Goal: Task Accomplishment & Management: Complete application form

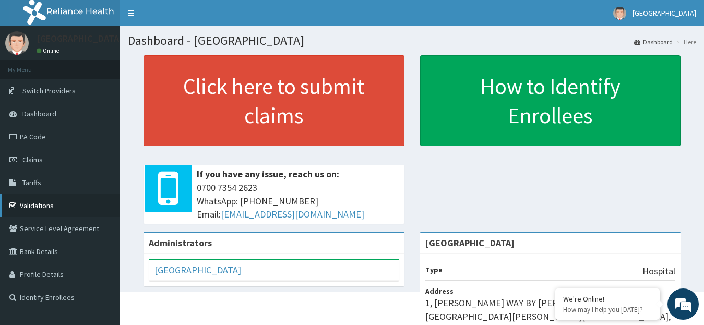
click at [35, 205] on link "Validations" at bounding box center [60, 205] width 120 height 23
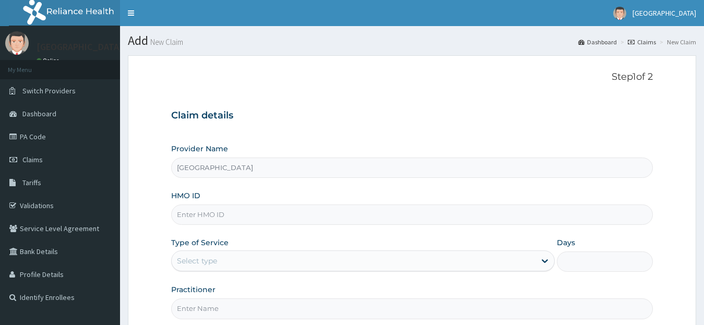
click at [215, 212] on input "HMO ID" at bounding box center [412, 215] width 482 height 20
paste input "btr/10906/a"
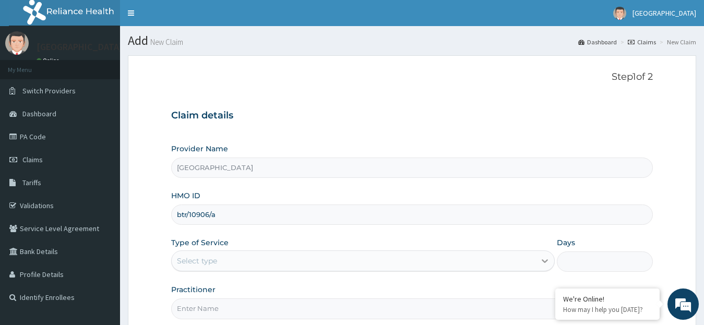
type input "btr/10906/a"
click at [543, 260] on icon at bounding box center [545, 261] width 10 height 10
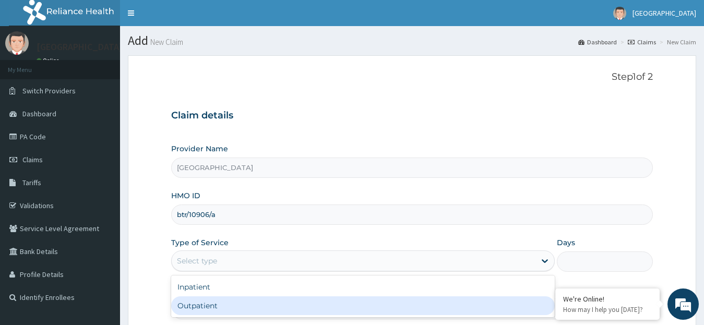
click at [492, 302] on div "Outpatient" at bounding box center [363, 306] width 384 height 19
type input "1"
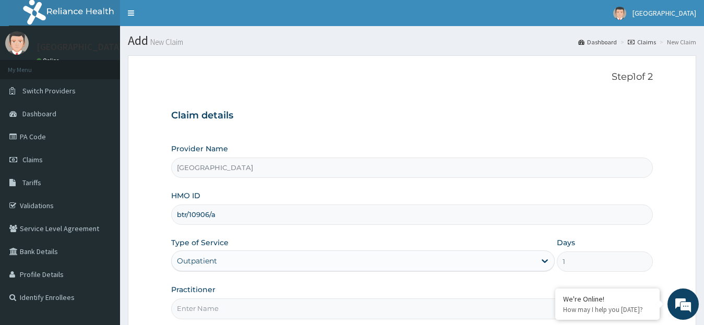
scroll to position [104, 0]
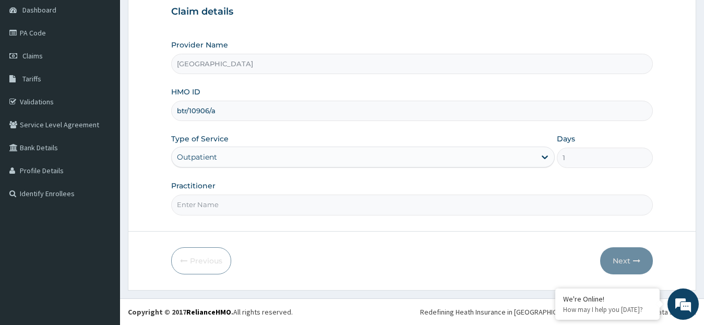
click at [254, 205] on input "Practitioner" at bounding box center [412, 205] width 482 height 20
type input "o"
type input "DR. OLOJA"
click at [631, 258] on button "Next" at bounding box center [626, 260] width 53 height 27
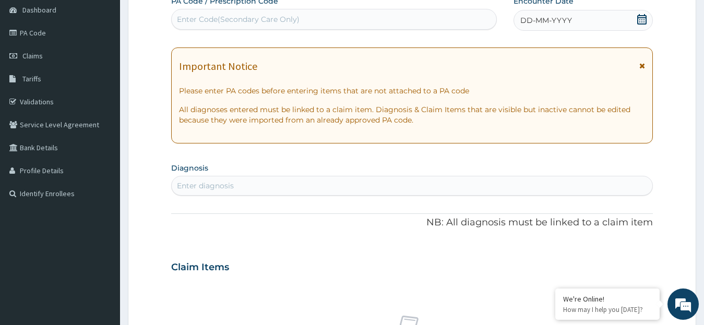
click at [644, 21] on icon at bounding box center [641, 19] width 9 height 10
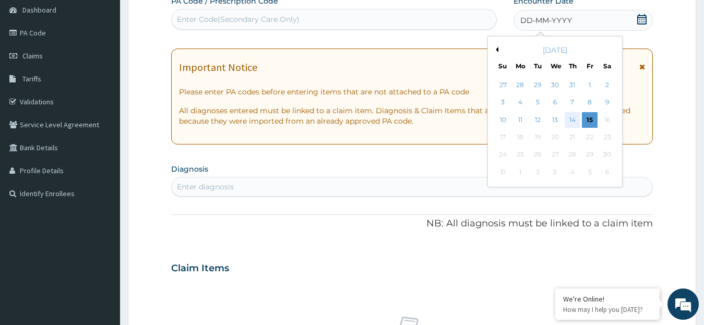
click at [573, 120] on div "14" at bounding box center [573, 120] width 16 height 16
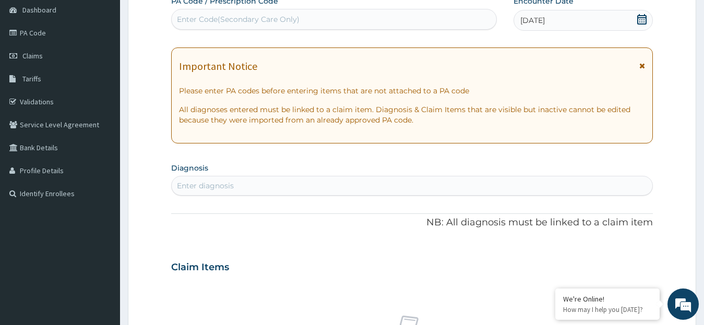
click at [271, 184] on div "Enter diagnosis" at bounding box center [412, 185] width 481 height 17
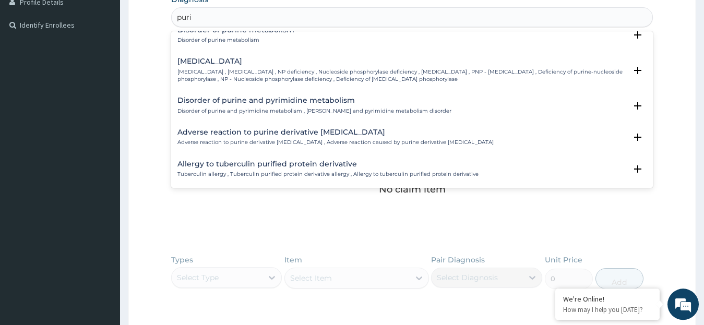
scroll to position [275, 0]
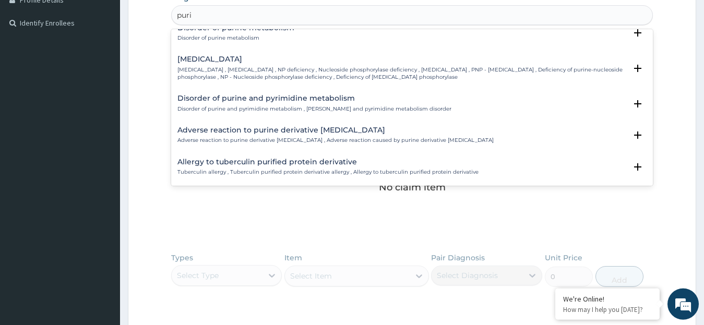
type input "puri"
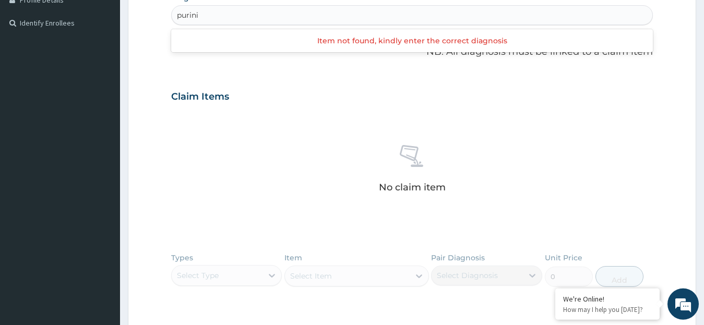
type input "purini"
type input "pru"
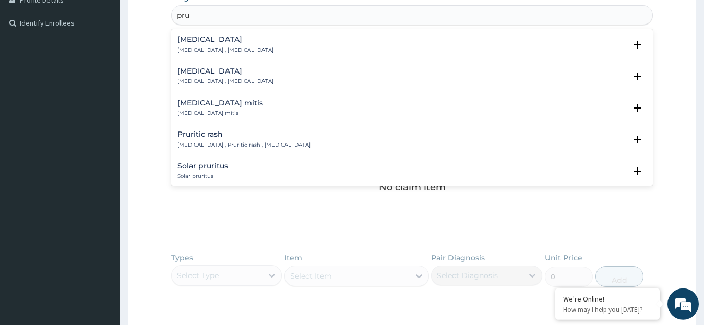
scroll to position [28, 0]
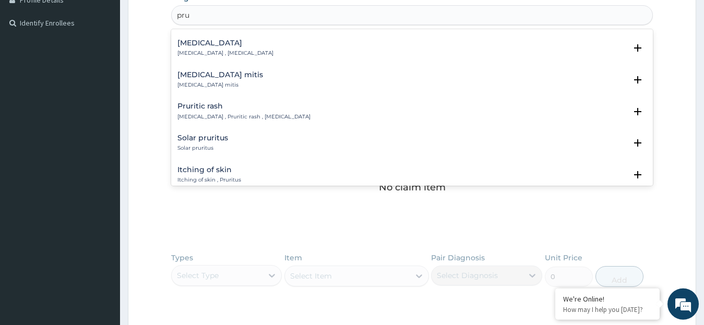
click at [217, 172] on h4 "Itching of skin" at bounding box center [209, 170] width 64 height 8
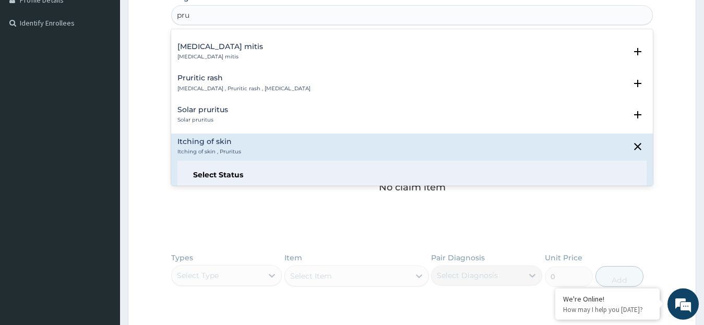
scroll to position [85, 0]
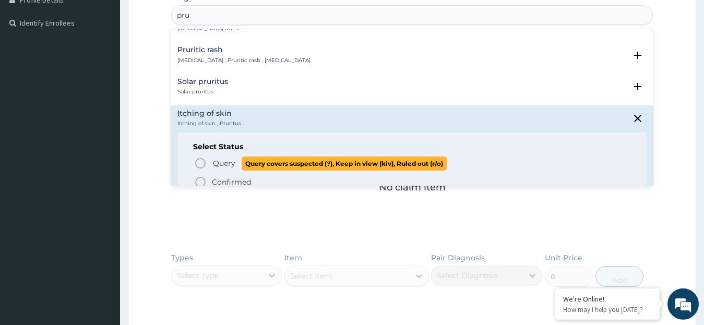
click at [202, 160] on icon "status option query" at bounding box center [200, 163] width 13 height 13
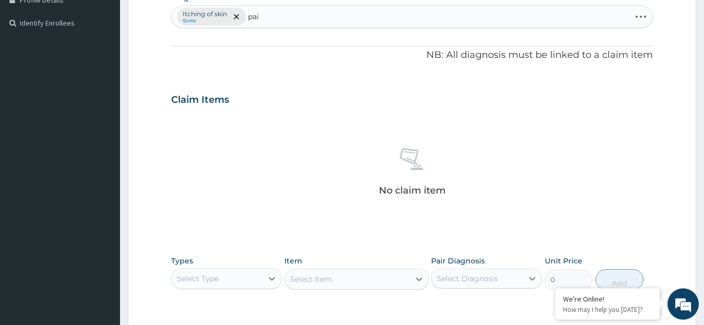
type input "pain"
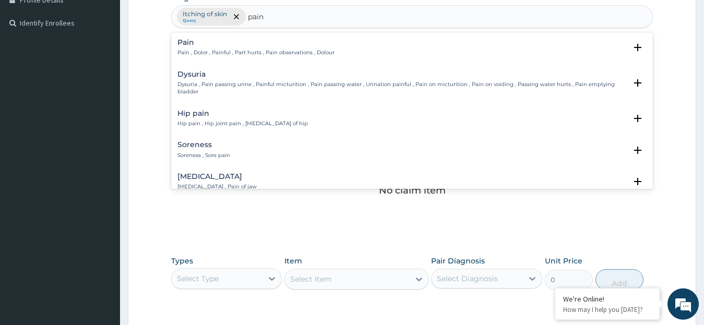
click at [350, 48] on div "Pain Pain , Dolor , Painful , Part hurts , Pain observations , Dolour" at bounding box center [412, 48] width 470 height 18
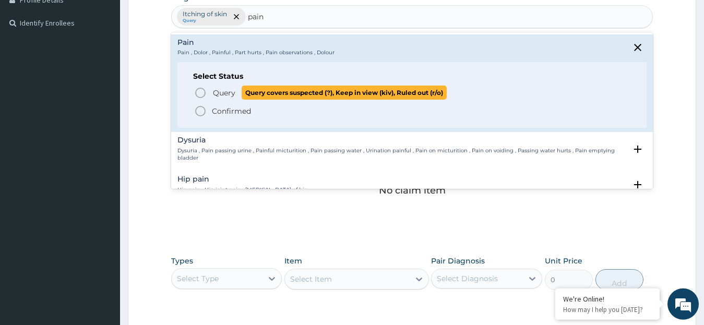
click at [200, 91] on icon "status option query" at bounding box center [200, 93] width 13 height 13
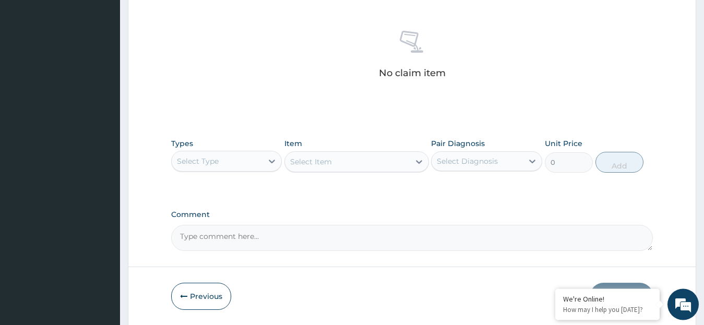
scroll to position [404, 0]
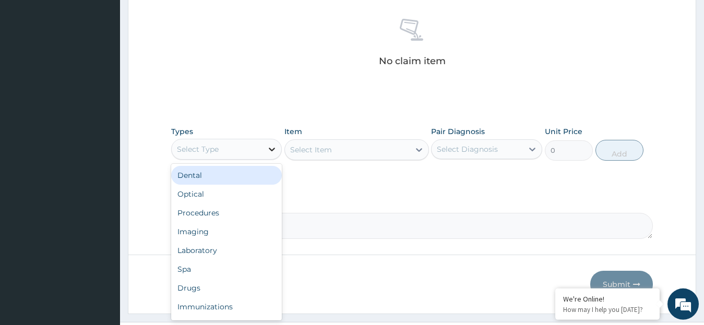
click at [273, 147] on icon at bounding box center [272, 149] width 10 height 10
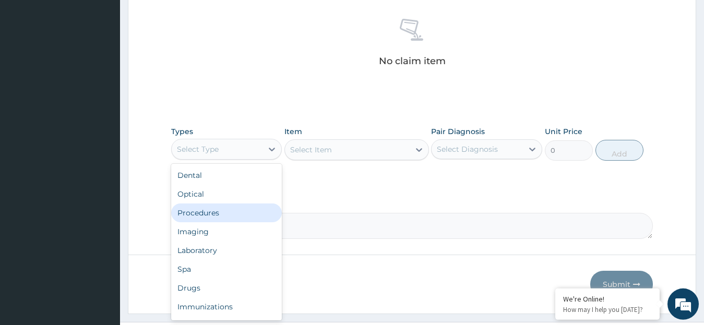
click at [228, 207] on div "Procedures" at bounding box center [226, 213] width 111 height 19
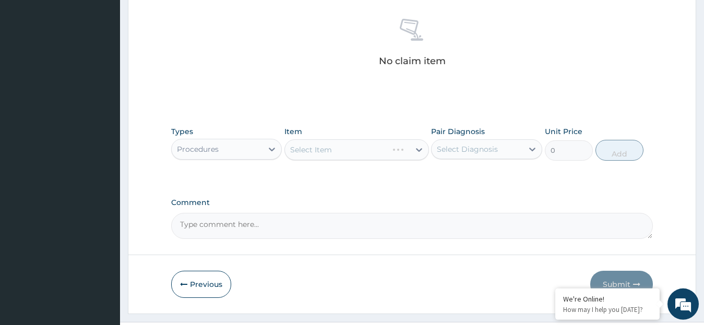
click at [418, 147] on div "Select Item" at bounding box center [357, 149] width 145 height 21
click at [418, 147] on icon at bounding box center [419, 150] width 10 height 10
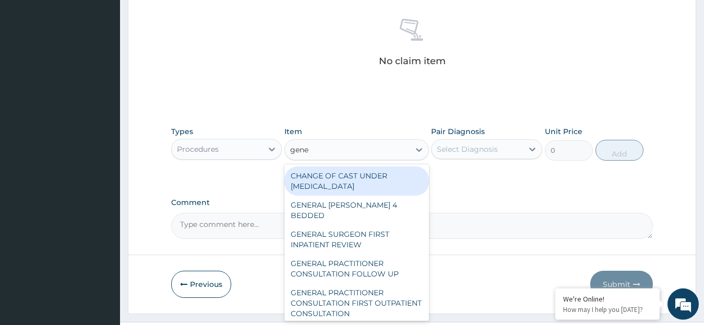
type input "gener"
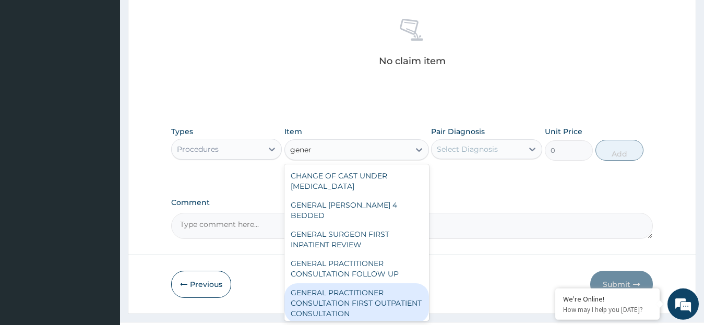
click at [360, 290] on div "GENERAL PRACTITIONER CONSULTATION FIRST OUTPATIENT CONSULTATION" at bounding box center [357, 303] width 145 height 40
type input "3795"
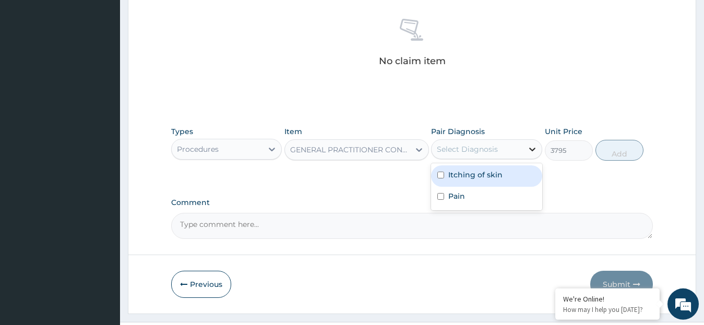
click at [530, 150] on icon at bounding box center [532, 149] width 10 height 10
click at [501, 169] on div "Itching of skin" at bounding box center [486, 175] width 111 height 21
checkbox input "true"
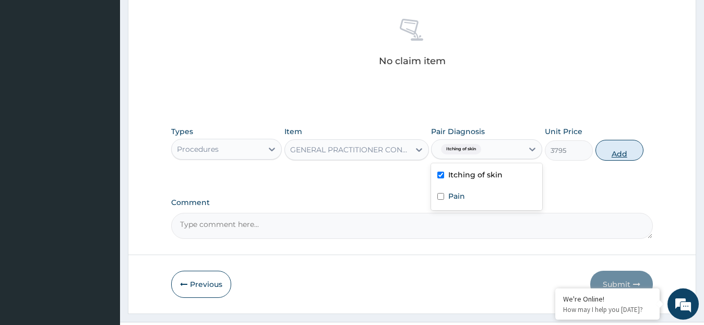
click at [608, 156] on button "Add" at bounding box center [620, 150] width 48 height 21
type input "0"
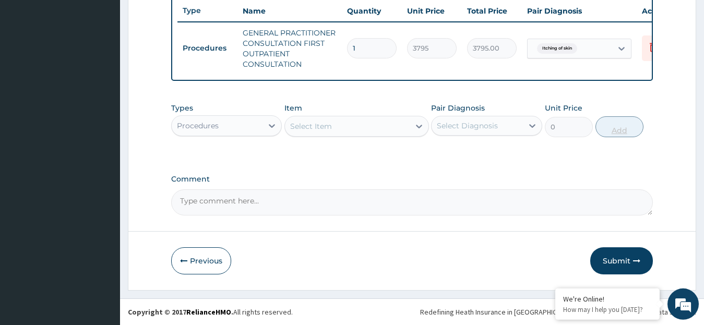
scroll to position [403, 0]
click at [270, 122] on icon at bounding box center [272, 126] width 10 height 10
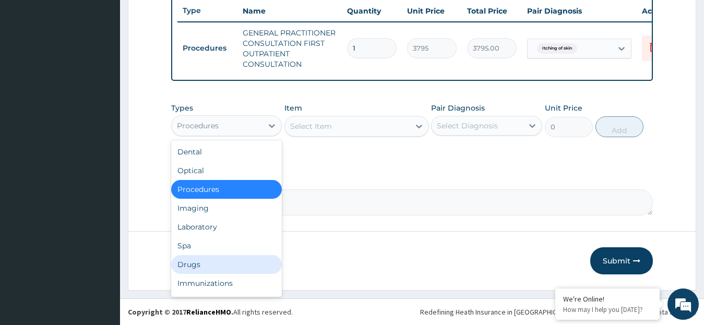
click at [212, 256] on div "Drugs" at bounding box center [226, 264] width 111 height 19
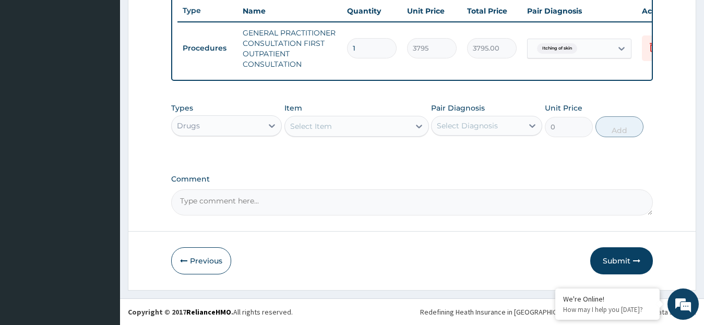
click at [419, 125] on icon at bounding box center [419, 126] width 10 height 10
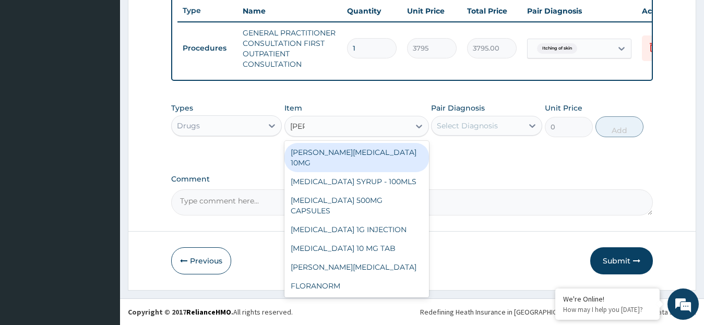
type input "lorat"
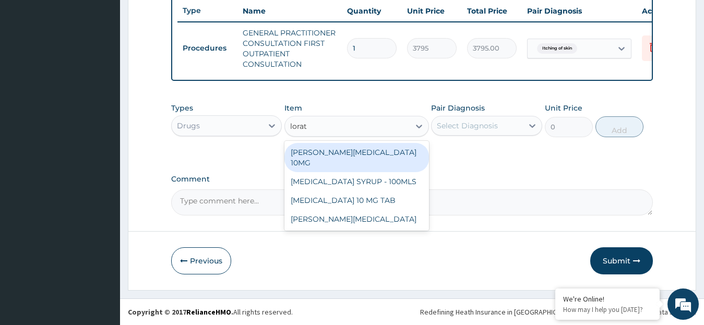
click at [386, 149] on div "[PERSON_NAME][MEDICAL_DATA] 10MG" at bounding box center [357, 157] width 145 height 29
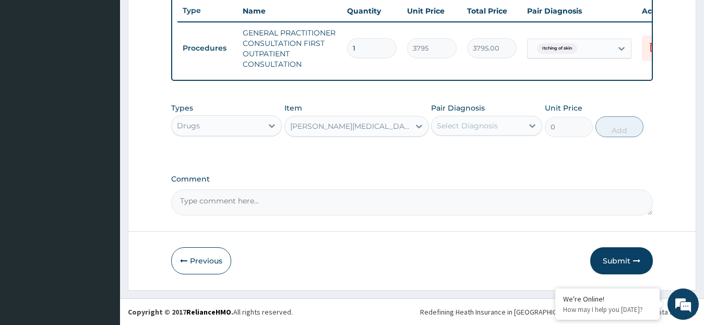
type input "94.875"
click at [531, 126] on icon at bounding box center [532, 126] width 6 height 4
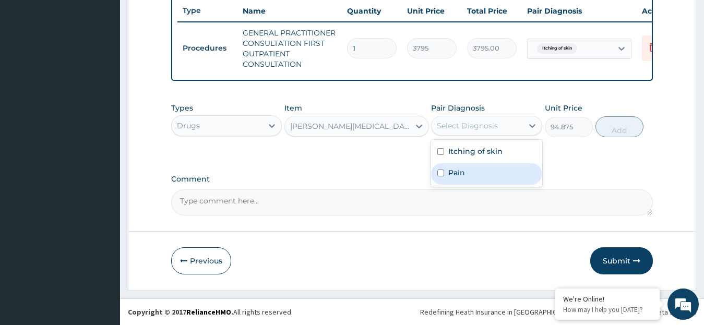
click at [458, 168] on label "Pain" at bounding box center [456, 173] width 17 height 10
checkbox input "true"
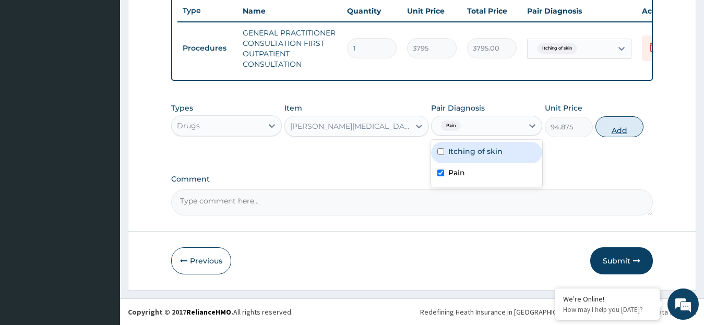
click at [613, 127] on button "Add" at bounding box center [620, 126] width 48 height 21
type input "0"
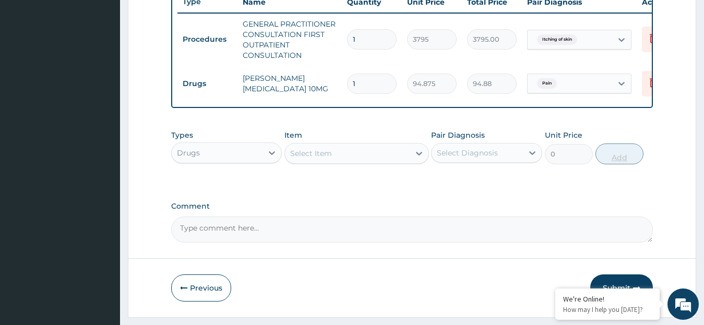
type input "10"
type input "948.75"
type input "10"
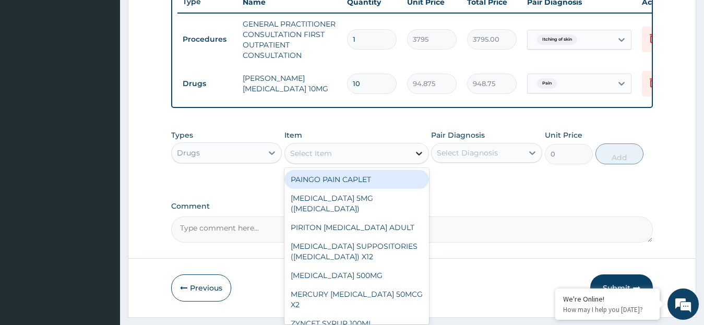
click at [420, 157] on div at bounding box center [419, 153] width 19 height 19
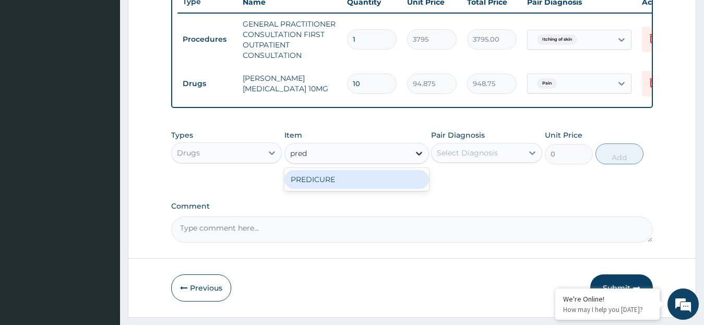
type input "pre"
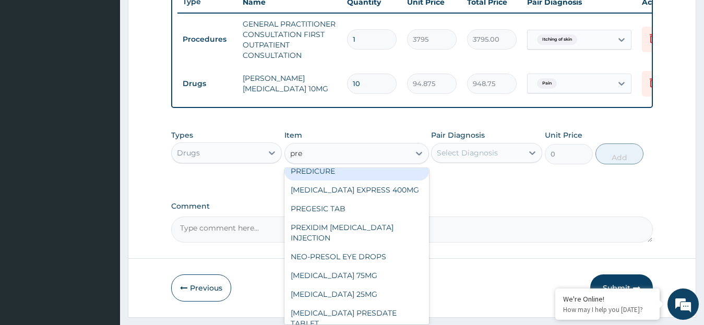
scroll to position [12, 0]
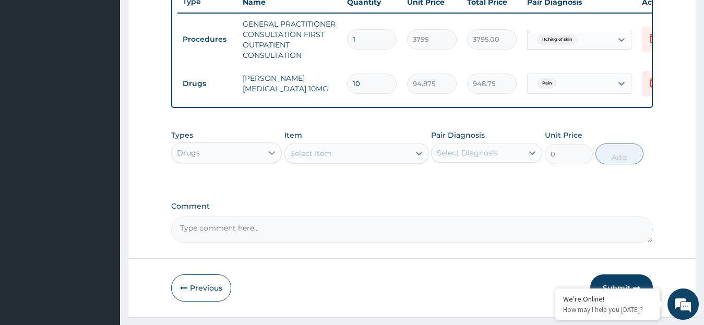
drag, startPoint x: 306, startPoint y: 159, endPoint x: 278, endPoint y: 164, distance: 28.6
click at [278, 164] on div "Types Drugs Item option LORATYN LORATADINE 10MG, selected. Select is focused ,t…" at bounding box center [412, 147] width 482 height 45
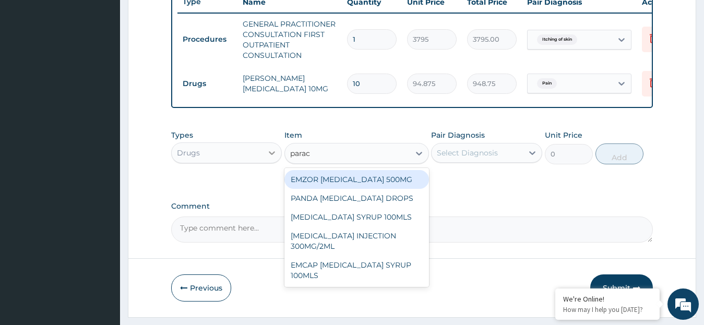
type input "parace"
click at [298, 186] on div "EMZOR [MEDICAL_DATA] 500MG" at bounding box center [357, 179] width 145 height 19
type input "25.3"
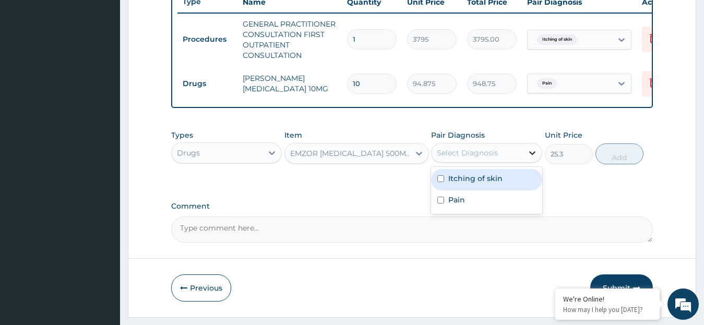
click at [533, 158] on icon at bounding box center [532, 153] width 10 height 10
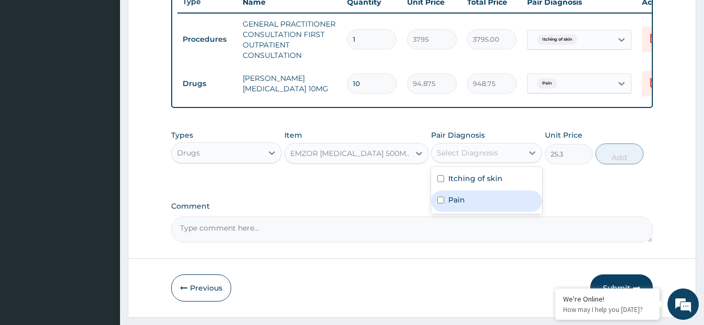
click at [478, 212] on div "Pain" at bounding box center [486, 201] width 111 height 21
checkbox input "true"
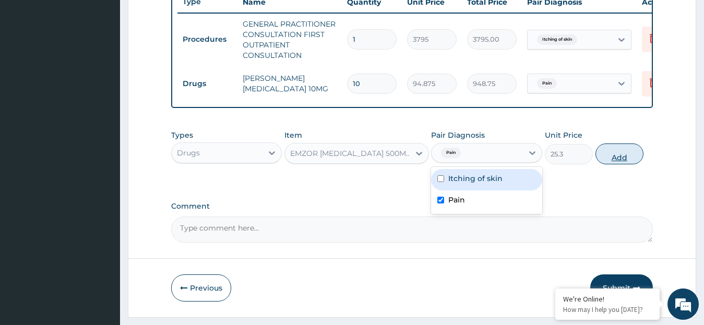
click at [608, 164] on button "Add" at bounding box center [620, 154] width 48 height 21
type input "0"
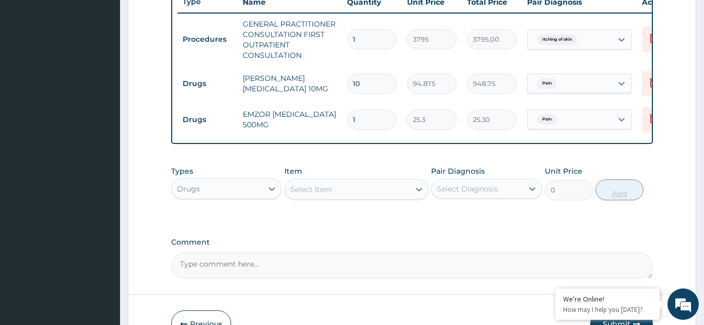
type input "18"
type input "455.40"
type input "18"
click at [418, 195] on icon at bounding box center [419, 189] width 10 height 10
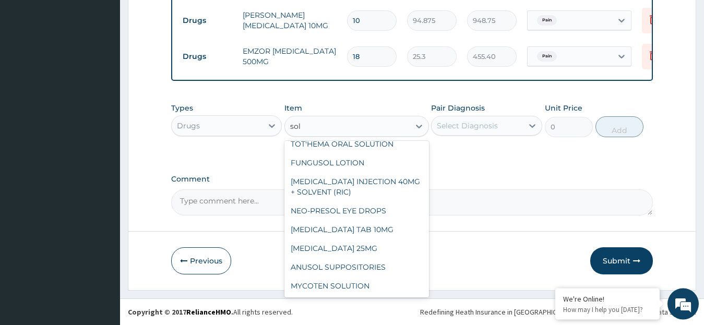
scroll to position [472, 0]
type input "soli"
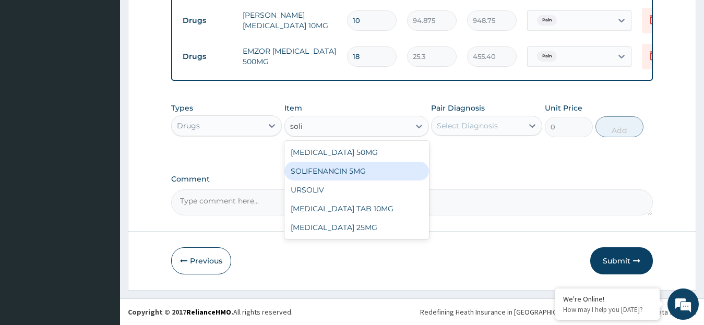
click at [329, 172] on div "SOLIFENANCIN 5MG" at bounding box center [357, 171] width 145 height 19
type input "253"
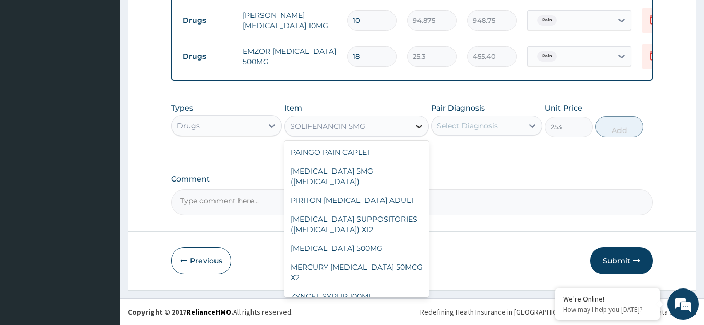
click at [414, 131] on icon at bounding box center [419, 126] width 10 height 10
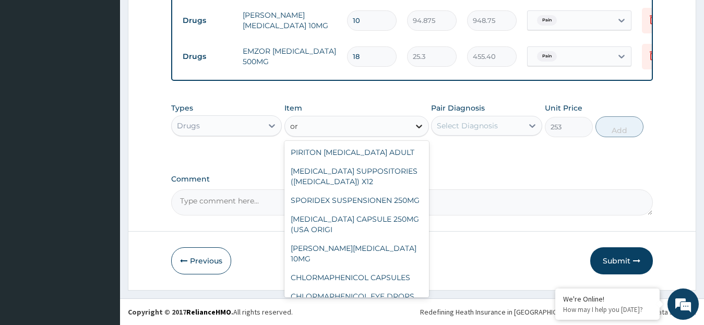
type input "o"
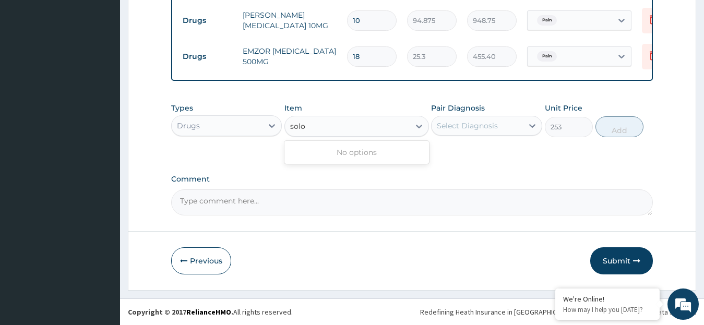
type input "solo"
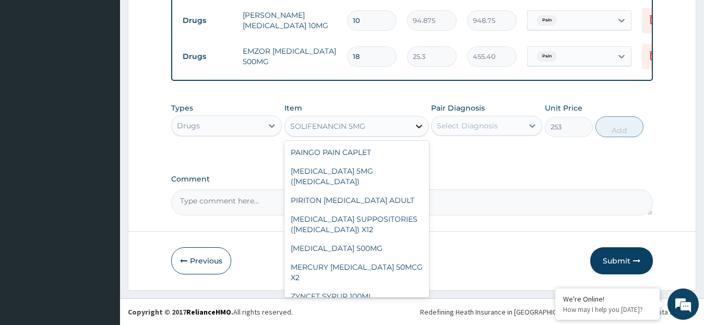
click at [418, 127] on icon at bounding box center [419, 126] width 10 height 10
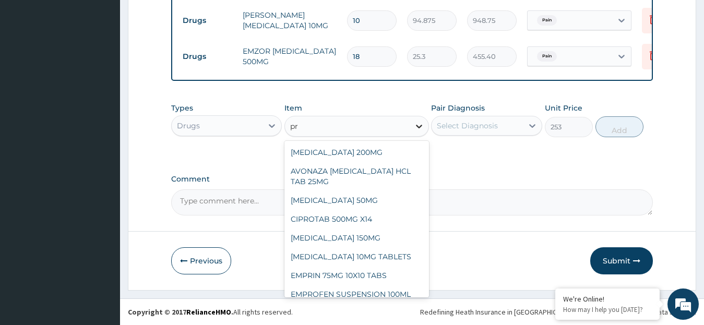
type input "p"
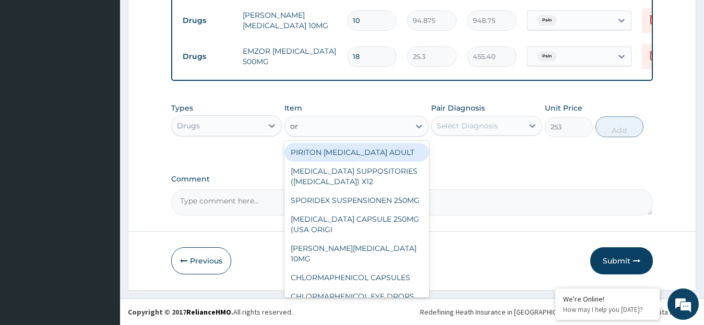
type input "o"
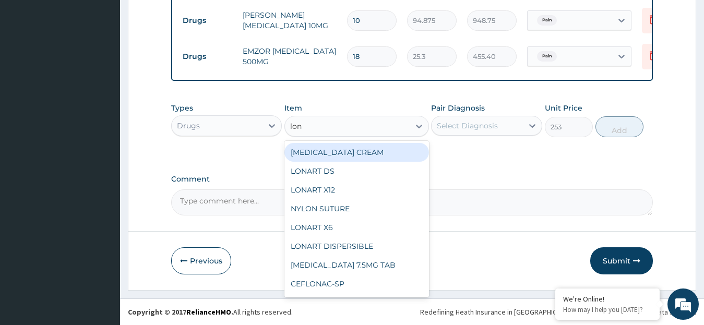
type input "lone"
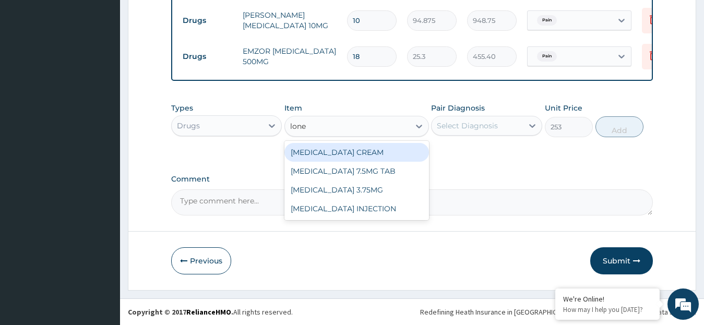
click at [357, 151] on div "[MEDICAL_DATA] CREAM" at bounding box center [357, 152] width 145 height 19
type input "1012"
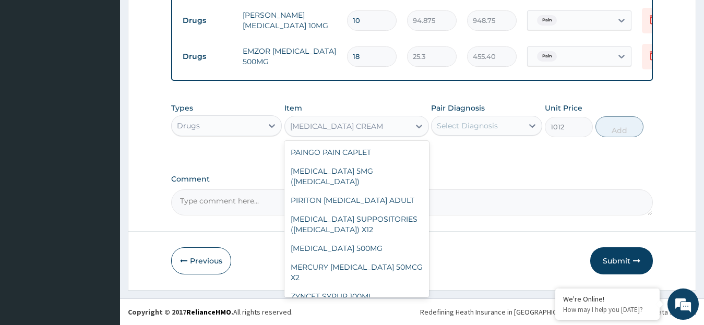
scroll to position [2005, 0]
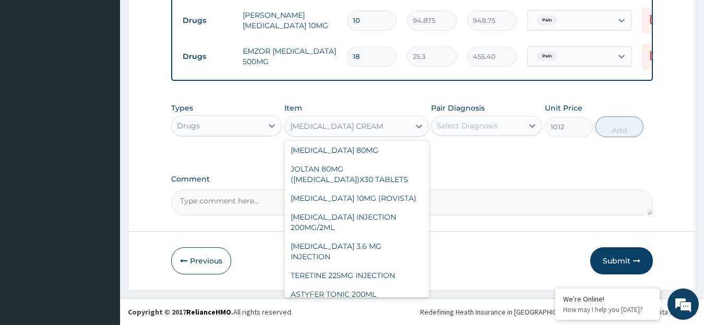
click at [353, 125] on div "[MEDICAL_DATA] CREAM" at bounding box center [336, 126] width 93 height 10
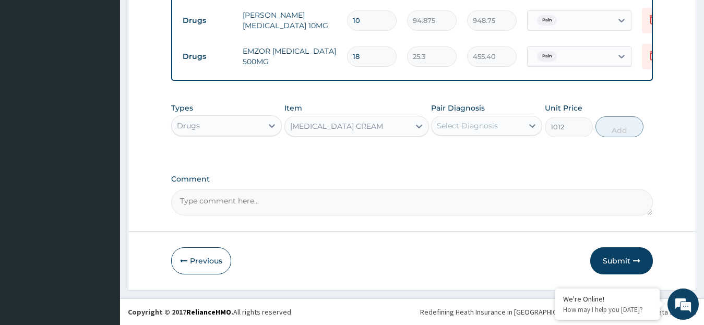
drag, startPoint x: 353, startPoint y: 125, endPoint x: 294, endPoint y: 123, distance: 59.0
click at [294, 123] on div "[MEDICAL_DATA] CREAM" at bounding box center [347, 126] width 125 height 17
click at [532, 128] on icon at bounding box center [532, 126] width 6 height 4
click at [501, 153] on label "Itching of skin" at bounding box center [475, 151] width 54 height 10
checkbox input "true"
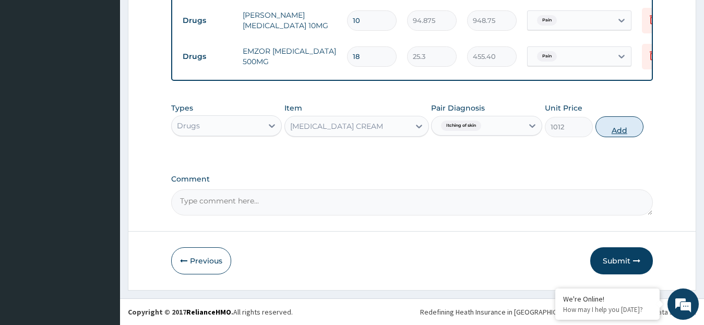
click at [619, 134] on button "Add" at bounding box center [620, 126] width 48 height 21
type input "0"
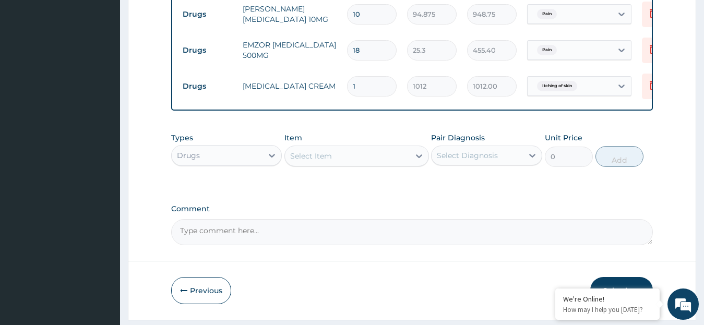
drag, startPoint x: 704, startPoint y: 208, endPoint x: 709, endPoint y: 232, distance: 24.6
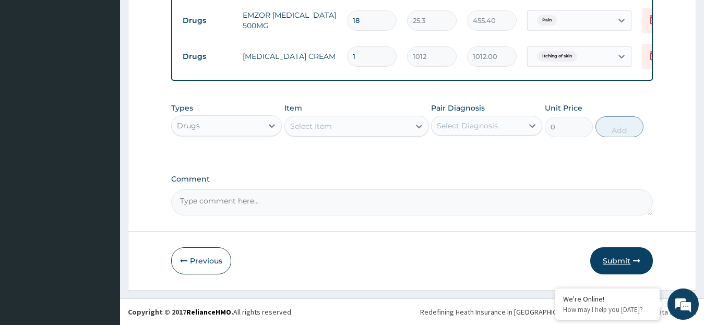
click at [615, 261] on button "Submit" at bounding box center [621, 260] width 63 height 27
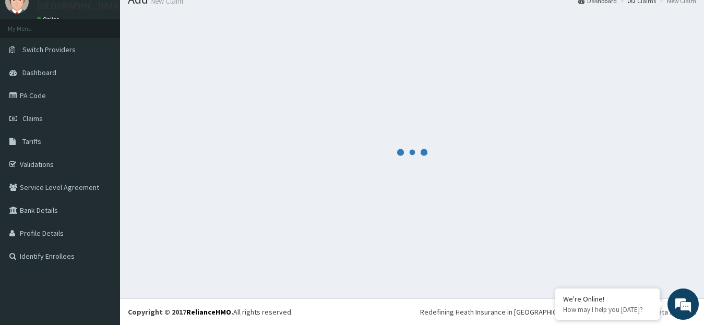
scroll to position [41, 0]
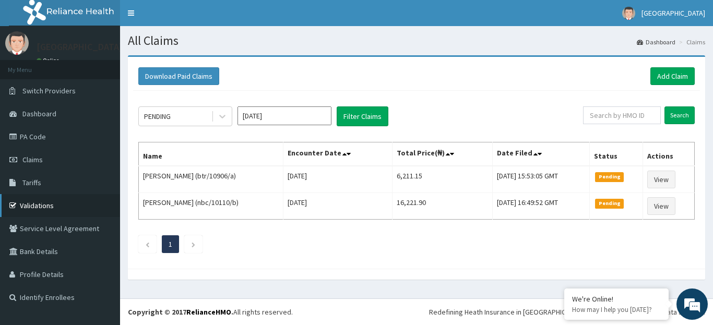
click at [36, 207] on link "Validations" at bounding box center [60, 205] width 120 height 23
click at [660, 76] on link "Add Claim" at bounding box center [672, 76] width 44 height 18
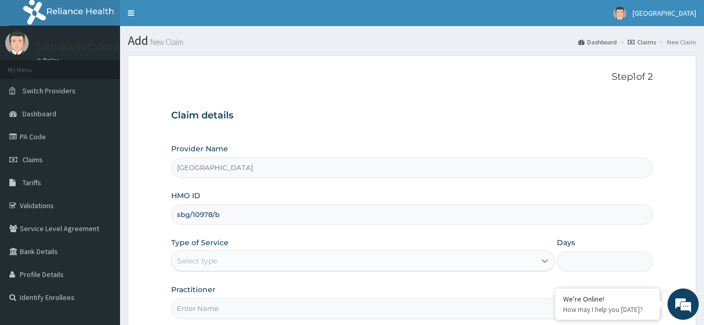
type input "sbg/10978/b"
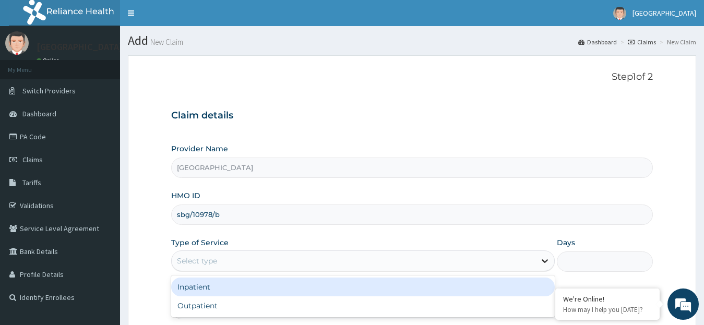
click at [544, 263] on icon at bounding box center [545, 262] width 6 height 4
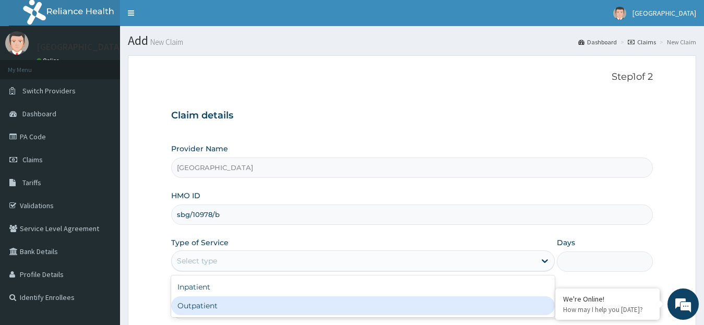
click at [397, 310] on div "Outpatient" at bounding box center [363, 306] width 384 height 19
type input "1"
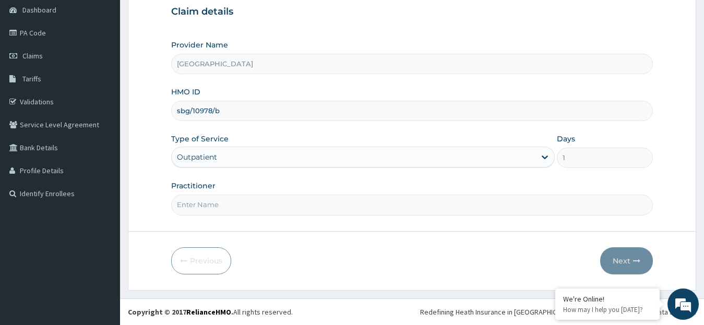
click at [256, 207] on input "Practitioner" at bounding box center [412, 205] width 482 height 20
type input "[PERSON_NAME]"
click at [632, 255] on button "Next" at bounding box center [626, 260] width 53 height 27
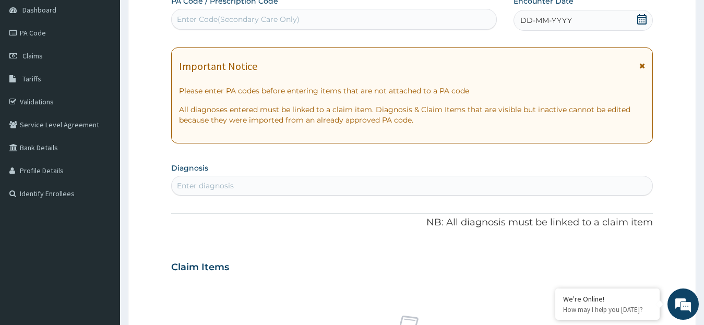
click at [643, 21] on icon at bounding box center [642, 19] width 10 height 10
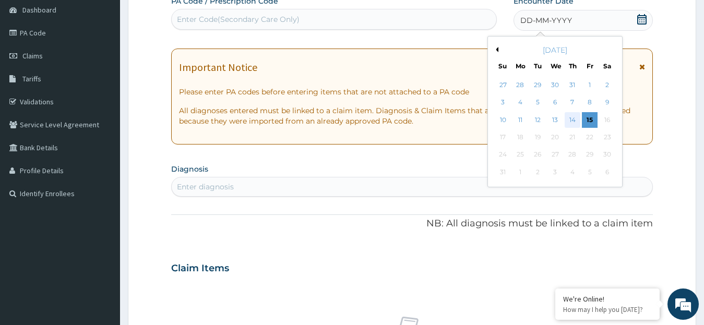
click at [574, 116] on div "14" at bounding box center [573, 120] width 16 height 16
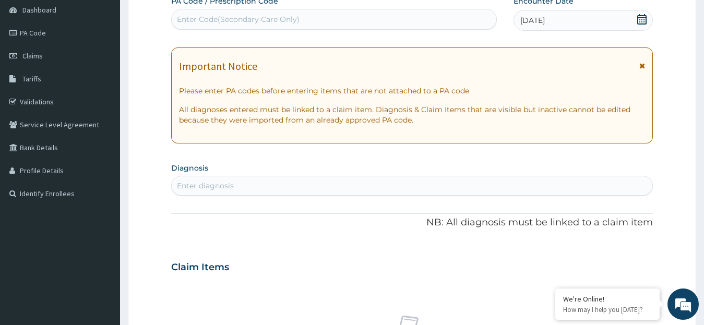
click at [253, 186] on div "Enter diagnosis" at bounding box center [412, 185] width 481 height 17
type input "malari"
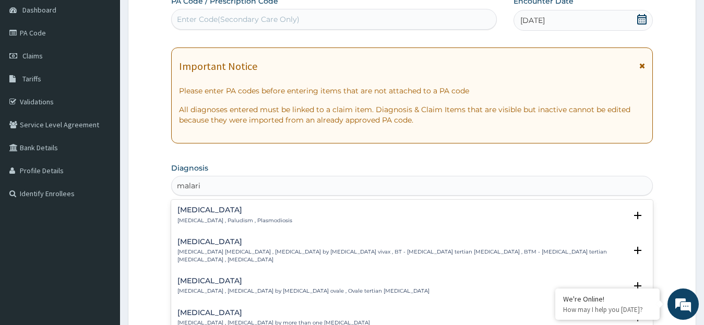
click at [188, 218] on p "[MEDICAL_DATA] , Paludism , Plasmodiosis" at bounding box center [234, 220] width 115 height 7
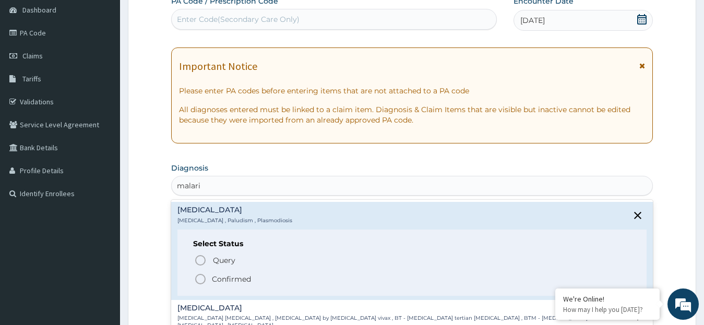
click at [203, 279] on icon "status option filled" at bounding box center [200, 279] width 13 height 13
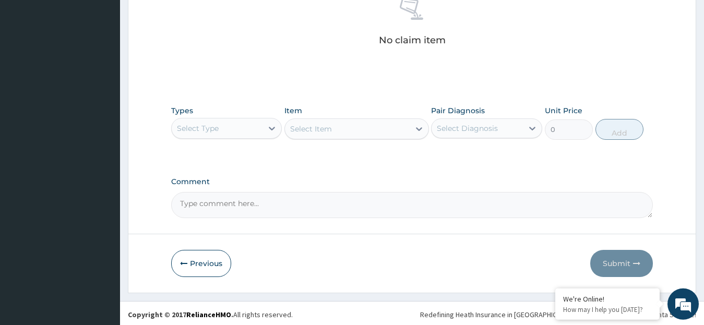
scroll to position [428, 0]
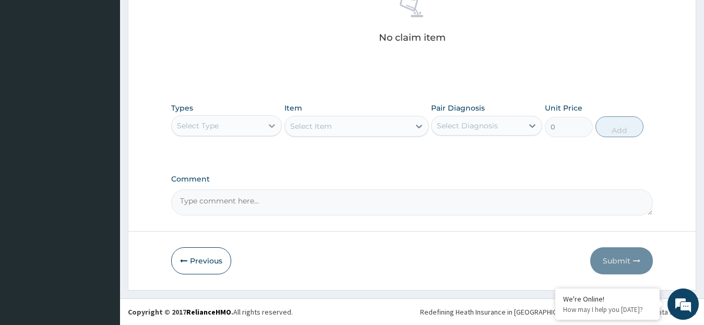
click at [274, 124] on icon at bounding box center [272, 126] width 10 height 10
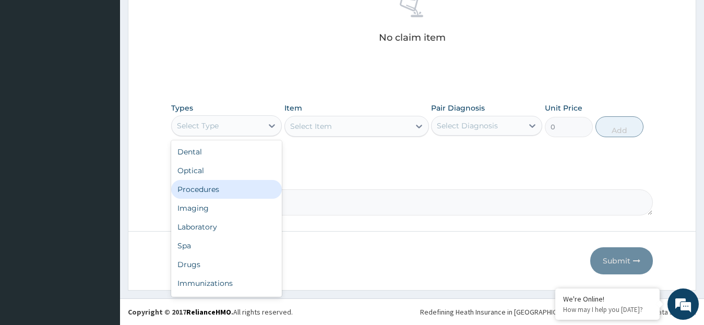
click at [225, 191] on div "Procedures" at bounding box center [226, 189] width 111 height 19
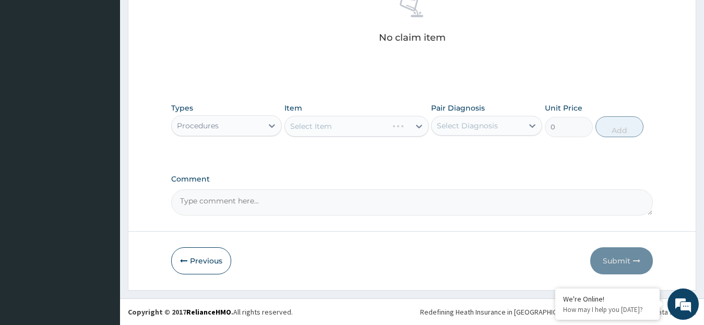
click at [418, 126] on div "Select Item" at bounding box center [357, 126] width 145 height 21
click at [419, 126] on div "Select Item" at bounding box center [357, 126] width 145 height 21
click at [416, 126] on icon at bounding box center [419, 126] width 10 height 10
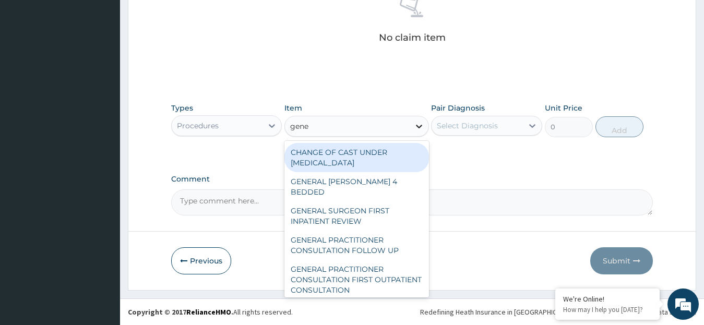
type input "gener"
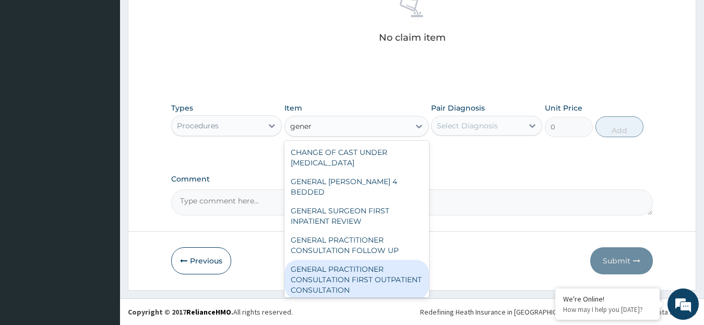
click at [370, 260] on div "GENERAL PRACTITIONER CONSULTATION FIRST OUTPATIENT CONSULTATION" at bounding box center [357, 280] width 145 height 40
type input "3795"
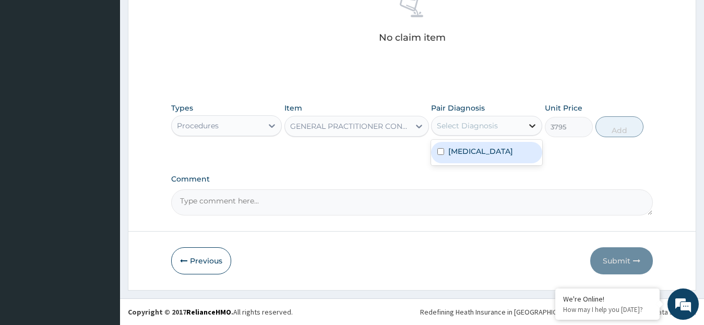
click at [531, 123] on icon at bounding box center [532, 126] width 10 height 10
click at [502, 146] on div "[MEDICAL_DATA]" at bounding box center [486, 152] width 111 height 21
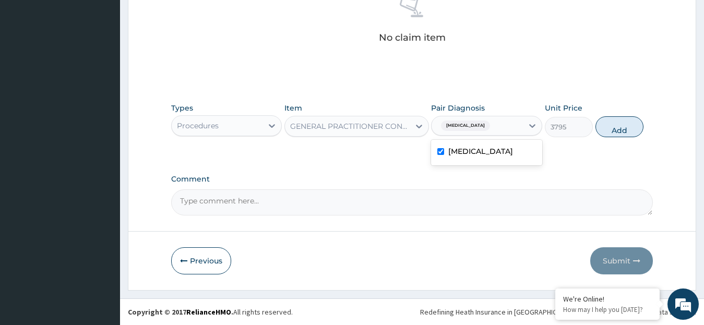
checkbox input "true"
click at [614, 129] on button "Add" at bounding box center [620, 126] width 48 height 21
type input "0"
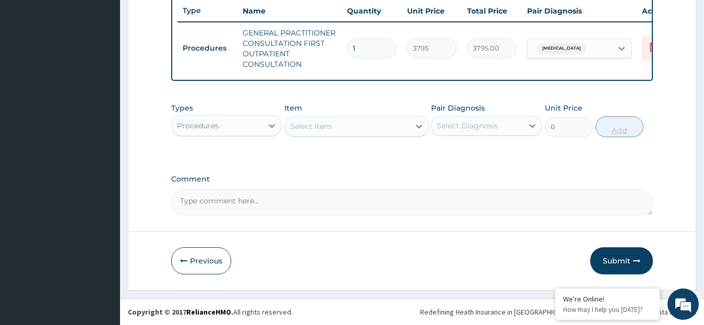
scroll to position [403, 0]
click at [271, 124] on icon at bounding box center [272, 126] width 10 height 10
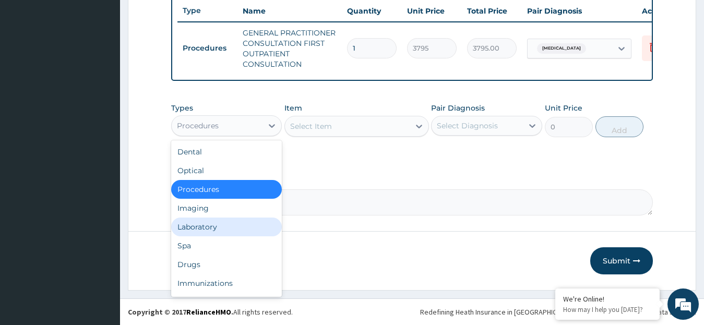
click at [189, 226] on div "Laboratory" at bounding box center [226, 227] width 111 height 19
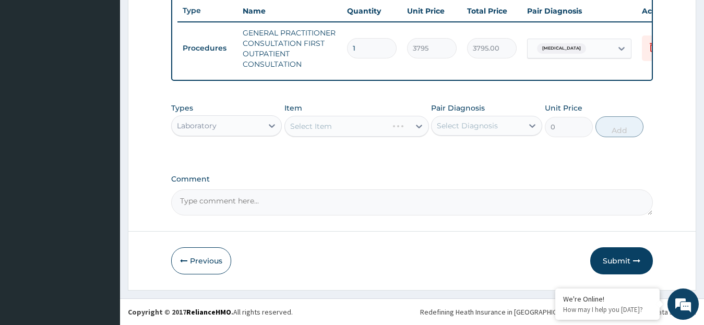
click at [420, 126] on div "Select Item" at bounding box center [357, 126] width 145 height 21
click at [417, 126] on icon at bounding box center [419, 127] width 6 height 4
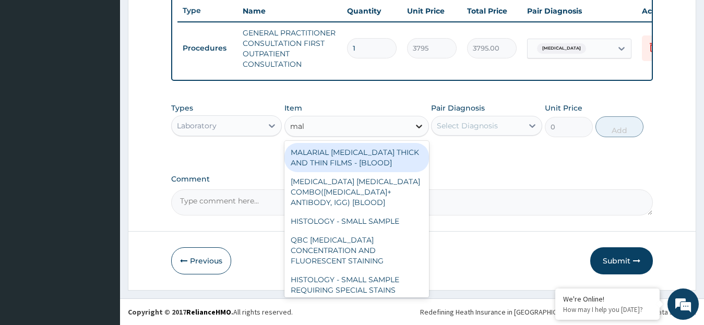
type input "mala"
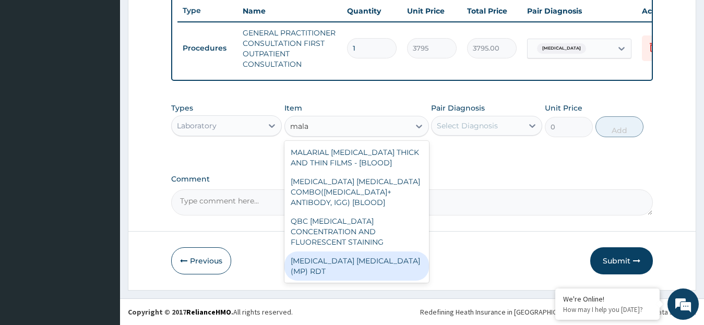
click at [371, 252] on div "[MEDICAL_DATA] [MEDICAL_DATA] (MP) RDT" at bounding box center [357, 266] width 145 height 29
type input "1725"
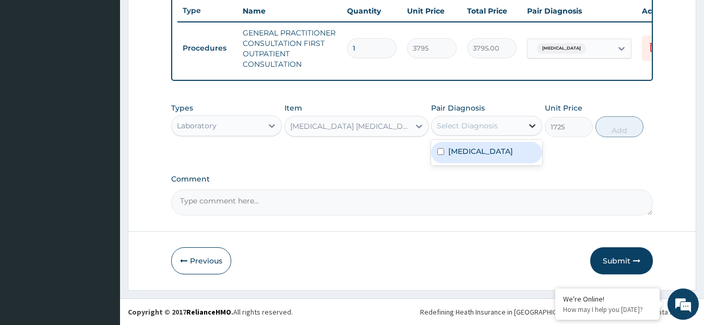
click at [527, 124] on div at bounding box center [532, 125] width 19 height 19
click at [490, 153] on div "[MEDICAL_DATA]" at bounding box center [486, 152] width 111 height 21
checkbox input "true"
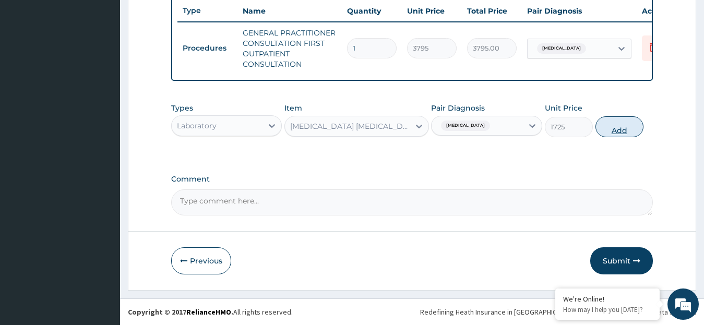
click at [622, 129] on button "Add" at bounding box center [620, 126] width 48 height 21
type input "0"
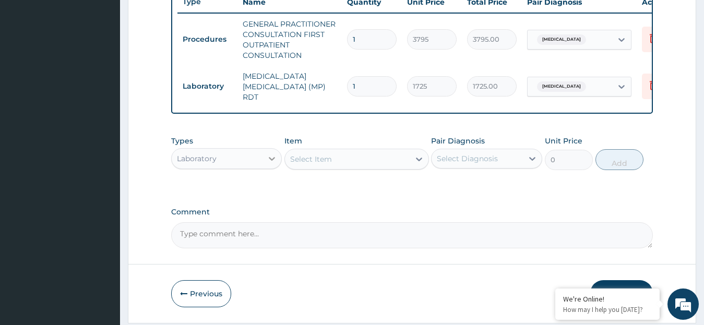
click at [272, 160] on icon at bounding box center [272, 158] width 10 height 10
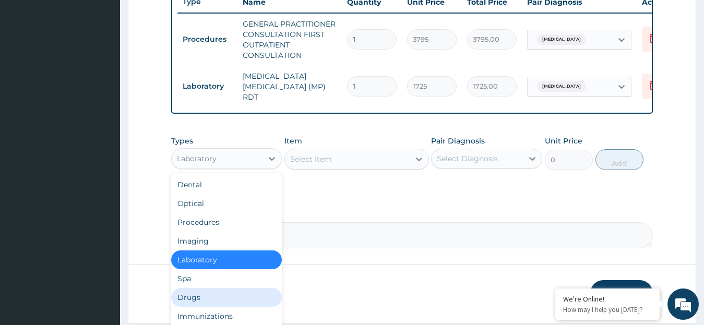
click at [199, 295] on div "Drugs" at bounding box center [226, 297] width 111 height 19
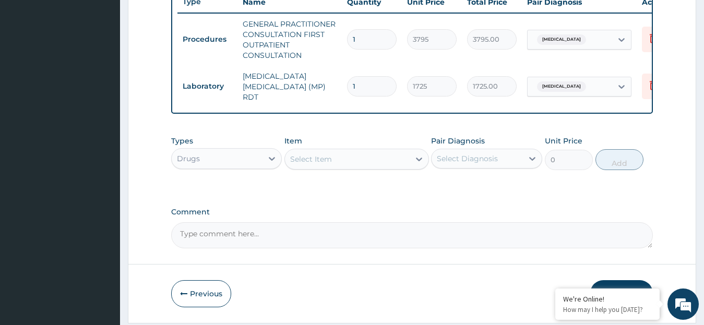
click at [417, 161] on icon at bounding box center [419, 159] width 10 height 10
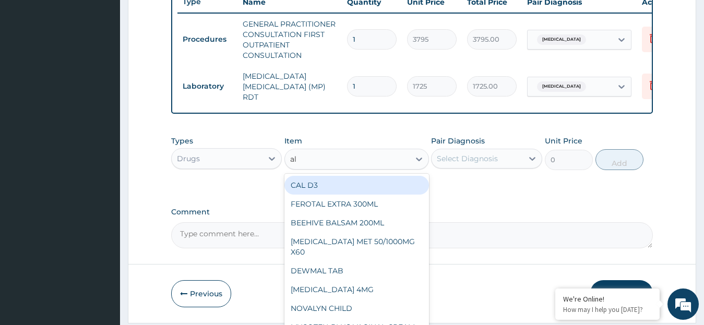
type input "ala"
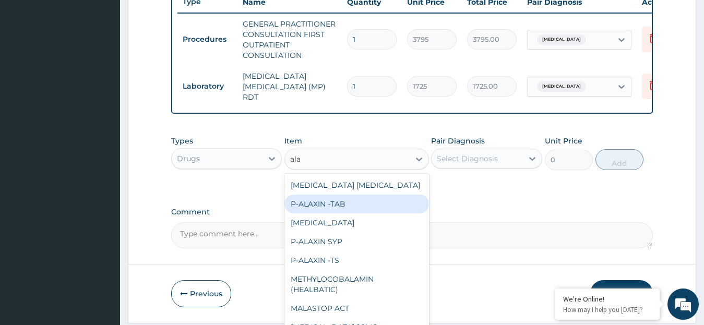
click at [339, 210] on div "P-ALAXIN -TAB" at bounding box center [357, 204] width 145 height 19
type input "113.85"
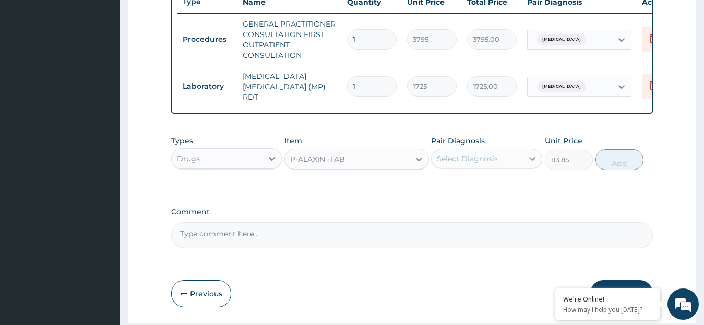
click at [528, 161] on icon at bounding box center [532, 158] width 10 height 10
click at [487, 187] on div "[MEDICAL_DATA]" at bounding box center [486, 185] width 111 height 21
checkbox input "true"
click at [609, 170] on button "Add" at bounding box center [620, 159] width 48 height 21
type input "0"
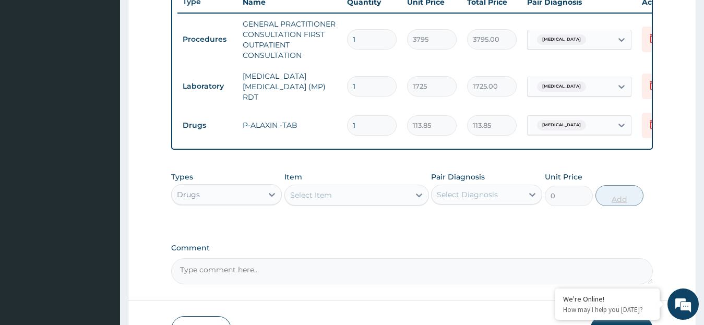
type input "0.00"
type input "6"
type input "683.10"
type input "6"
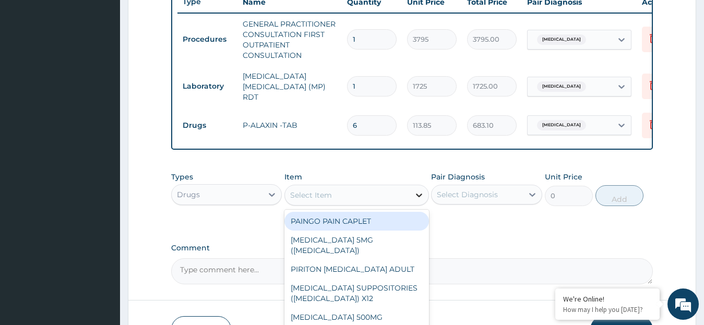
click at [423, 197] on icon at bounding box center [419, 195] width 10 height 10
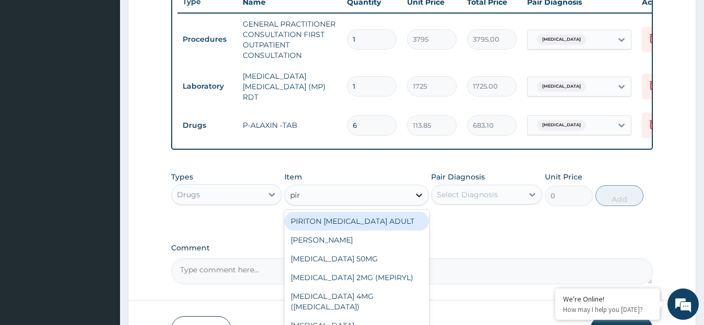
type input "piri"
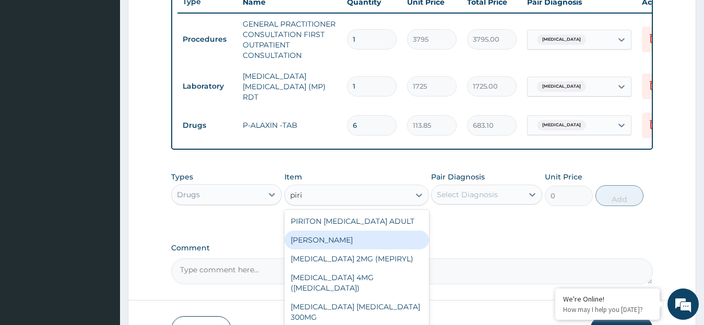
click at [383, 243] on div "[PERSON_NAME]" at bounding box center [357, 240] width 145 height 19
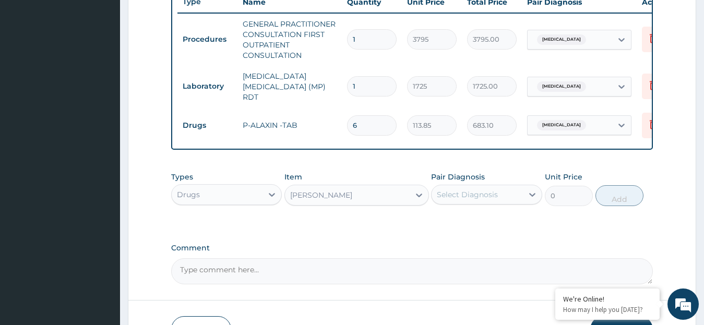
type input "25.3"
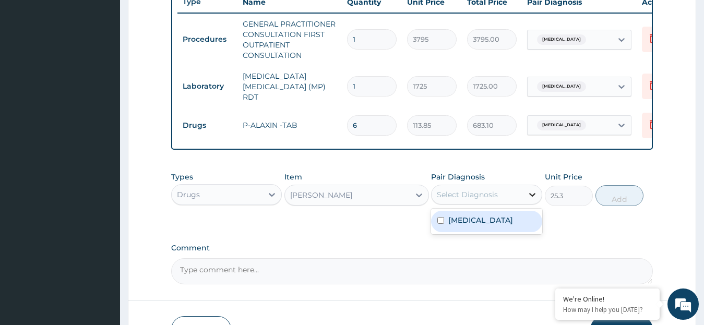
click at [526, 195] on div at bounding box center [532, 194] width 19 height 19
click at [481, 220] on div "[MEDICAL_DATA]" at bounding box center [486, 221] width 111 height 21
checkbox input "true"
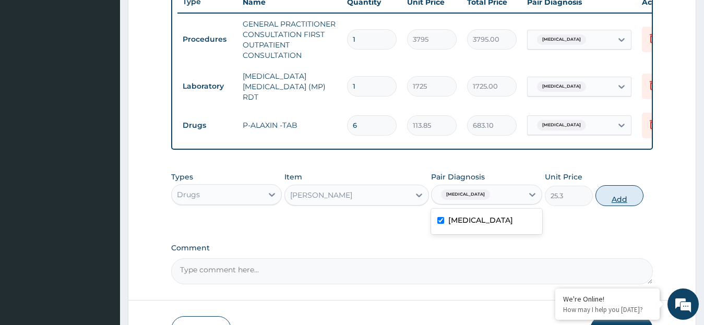
click at [624, 205] on button "Add" at bounding box center [620, 195] width 48 height 21
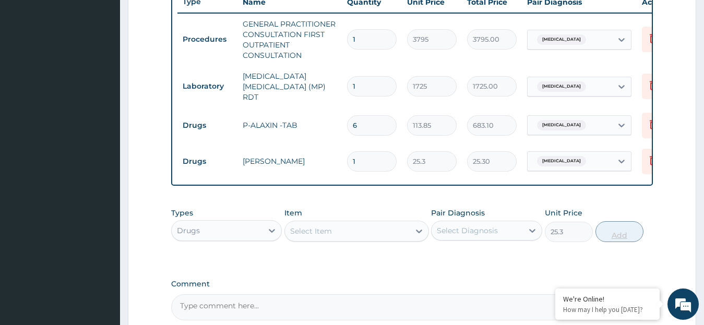
type input "0"
type input "10"
type input "253.00"
type input "10"
click at [418, 233] on icon at bounding box center [419, 231] width 10 height 10
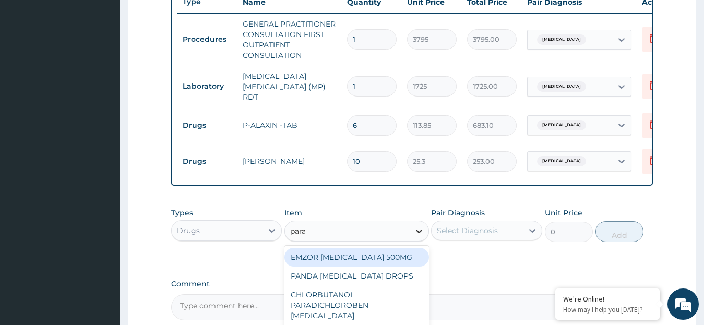
type input "parac"
click at [396, 262] on div "EMZOR [MEDICAL_DATA] 500MG" at bounding box center [357, 257] width 145 height 19
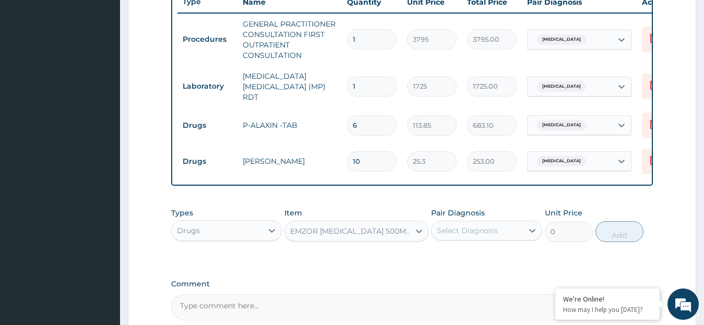
type input "25.3"
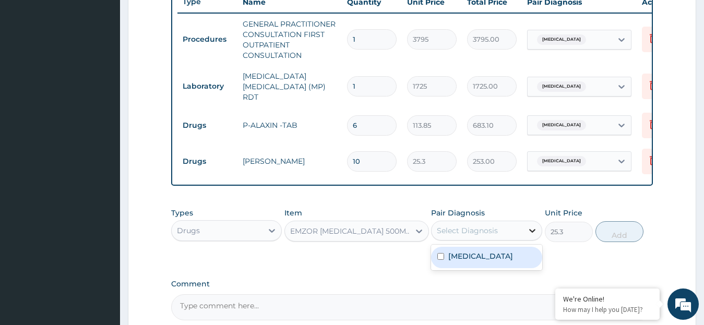
click at [532, 230] on icon at bounding box center [532, 231] width 10 height 10
click at [495, 252] on div "[MEDICAL_DATA]" at bounding box center [486, 257] width 111 height 21
checkbox input "true"
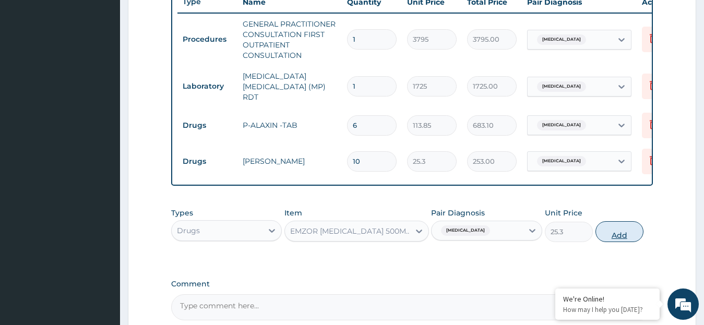
click at [611, 235] on button "Add" at bounding box center [620, 231] width 48 height 21
type input "0"
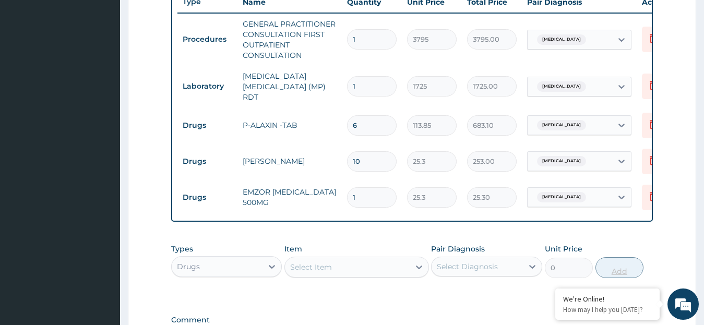
type input "18"
type input "455.40"
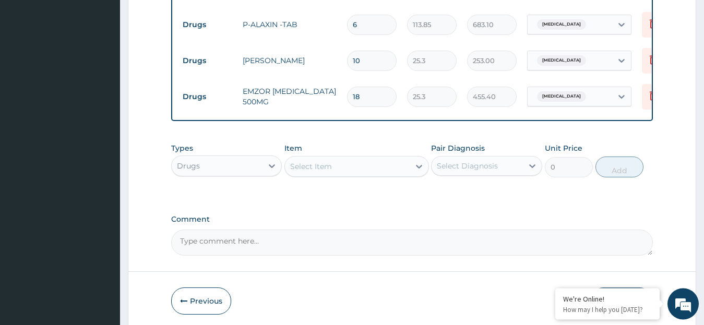
scroll to position [547, 0]
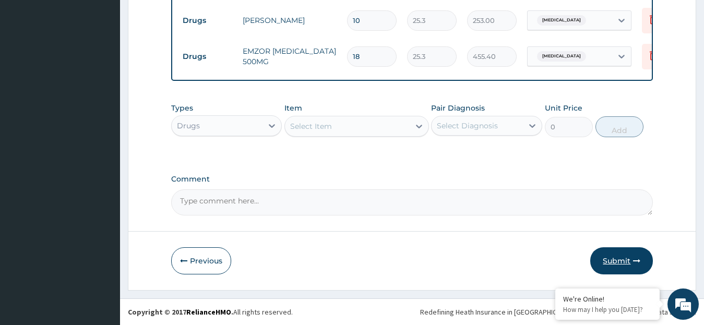
type input "18"
click at [627, 261] on button "Submit" at bounding box center [621, 260] width 63 height 27
